Goal: Find specific page/section

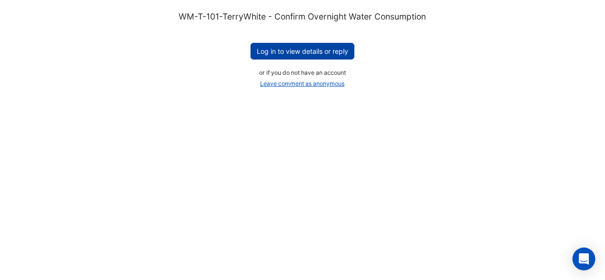
click at [290, 45] on button "Log in to view details or reply" at bounding box center [303, 51] width 104 height 17
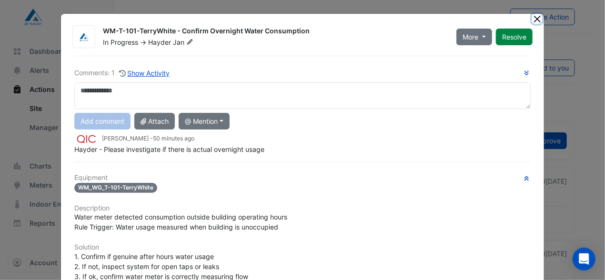
click at [533, 19] on button "Close" at bounding box center [538, 19] width 10 height 10
